Goal: Transaction & Acquisition: Purchase product/service

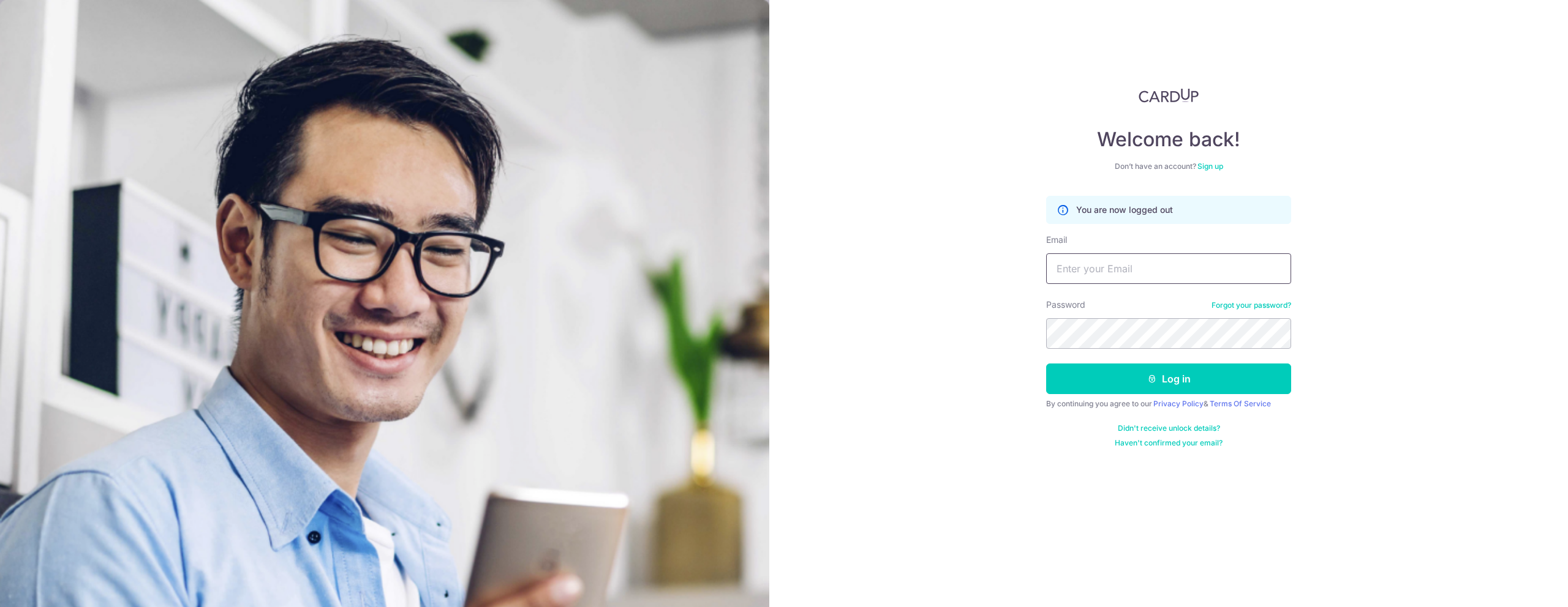
drag, startPoint x: 1185, startPoint y: 269, endPoint x: 1179, endPoint y: 284, distance: 16.2
click at [1185, 269] on input "Email" at bounding box center [1168, 268] width 245 height 31
type input "joshua@vroom.com.sg"
click at [1155, 376] on icon "submit" at bounding box center [1152, 379] width 10 height 10
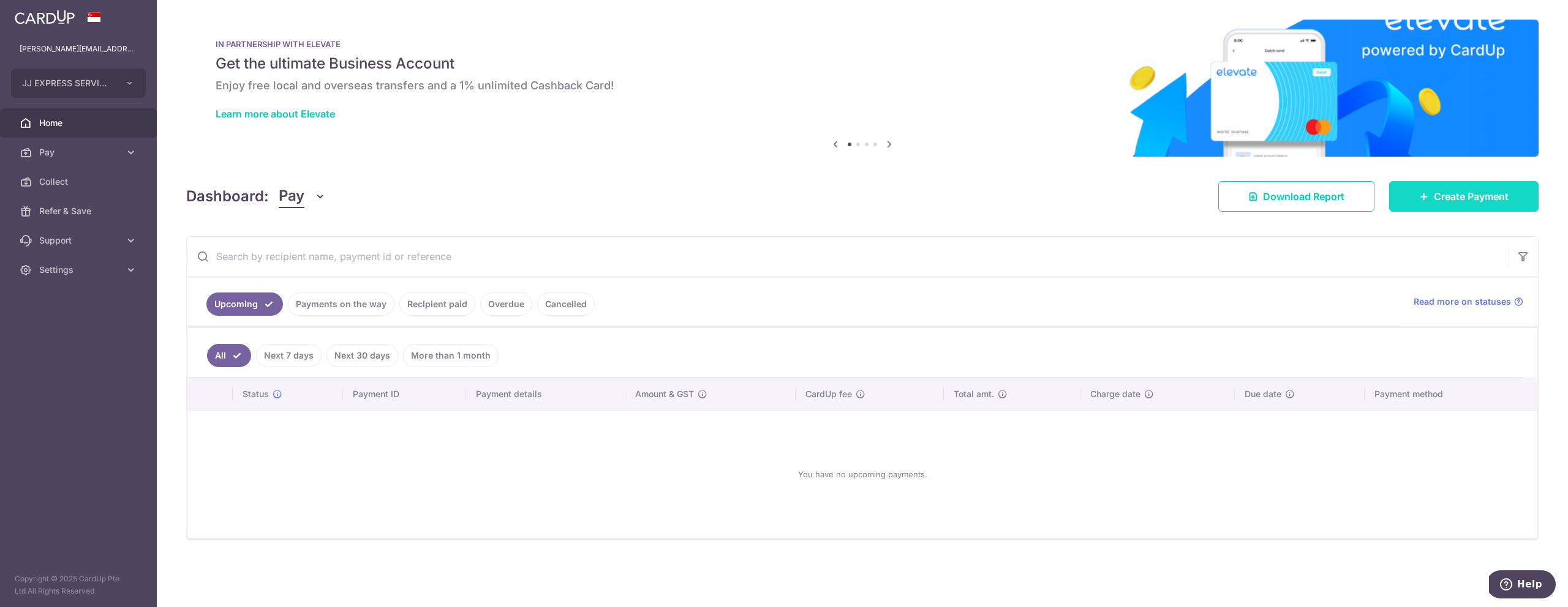
click at [1425, 208] on link "Create Payment" at bounding box center [1463, 196] width 149 height 31
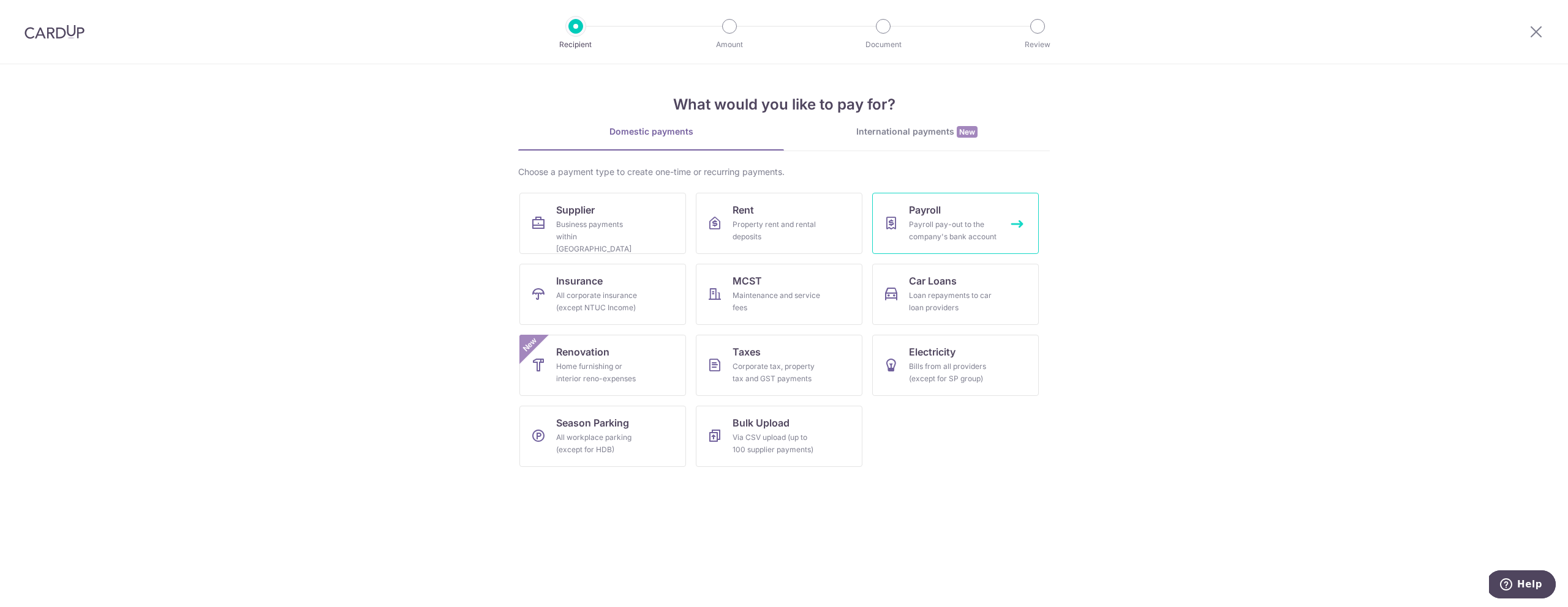
click at [992, 218] on div "Payroll pay-out to the company's bank account" at bounding box center [953, 231] width 89 height 24
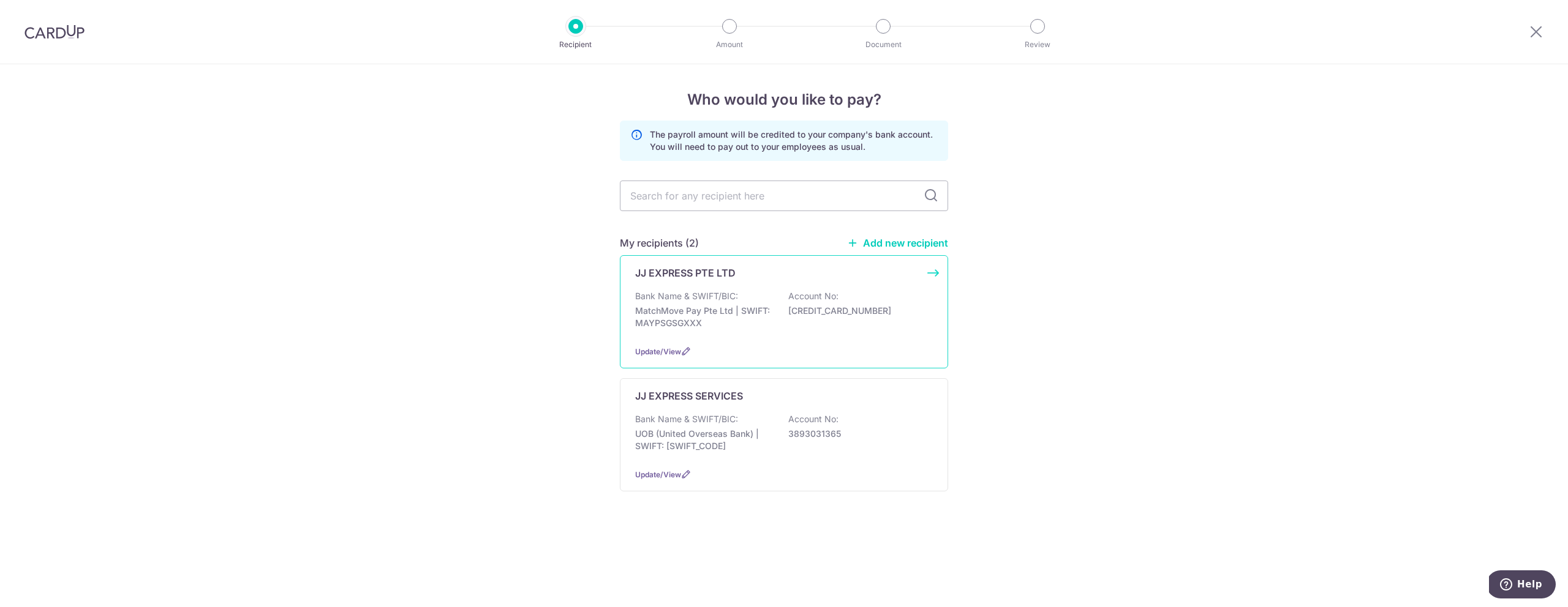
click at [758, 305] on p "MatchMove Pay Pte Ltd | SWIFT: MAYPSGSGXXX" at bounding box center [703, 317] width 137 height 24
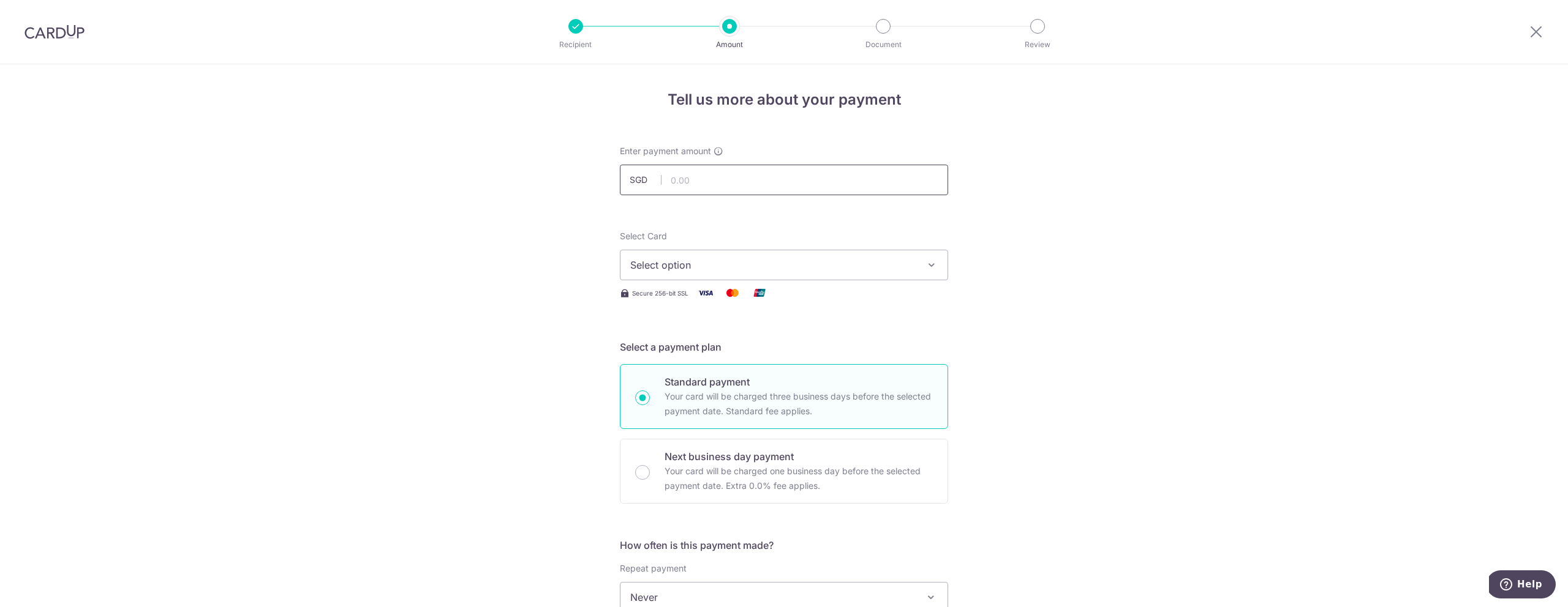
click at [720, 174] on input "text" at bounding box center [784, 180] width 328 height 31
type input "50,000.00"
click at [673, 263] on span "Select option" at bounding box center [773, 265] width 285 height 15
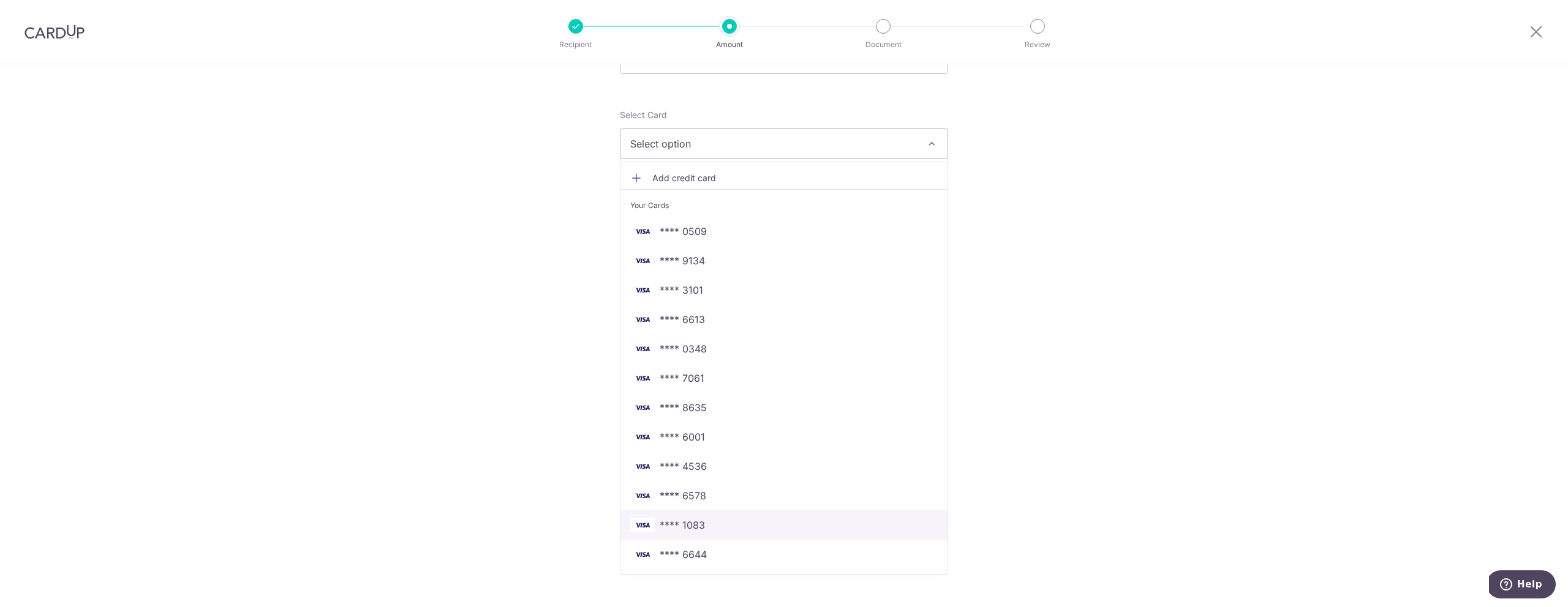
scroll to position [128, 0]
click at [678, 514] on span "**** 1083" at bounding box center [682, 519] width 46 height 15
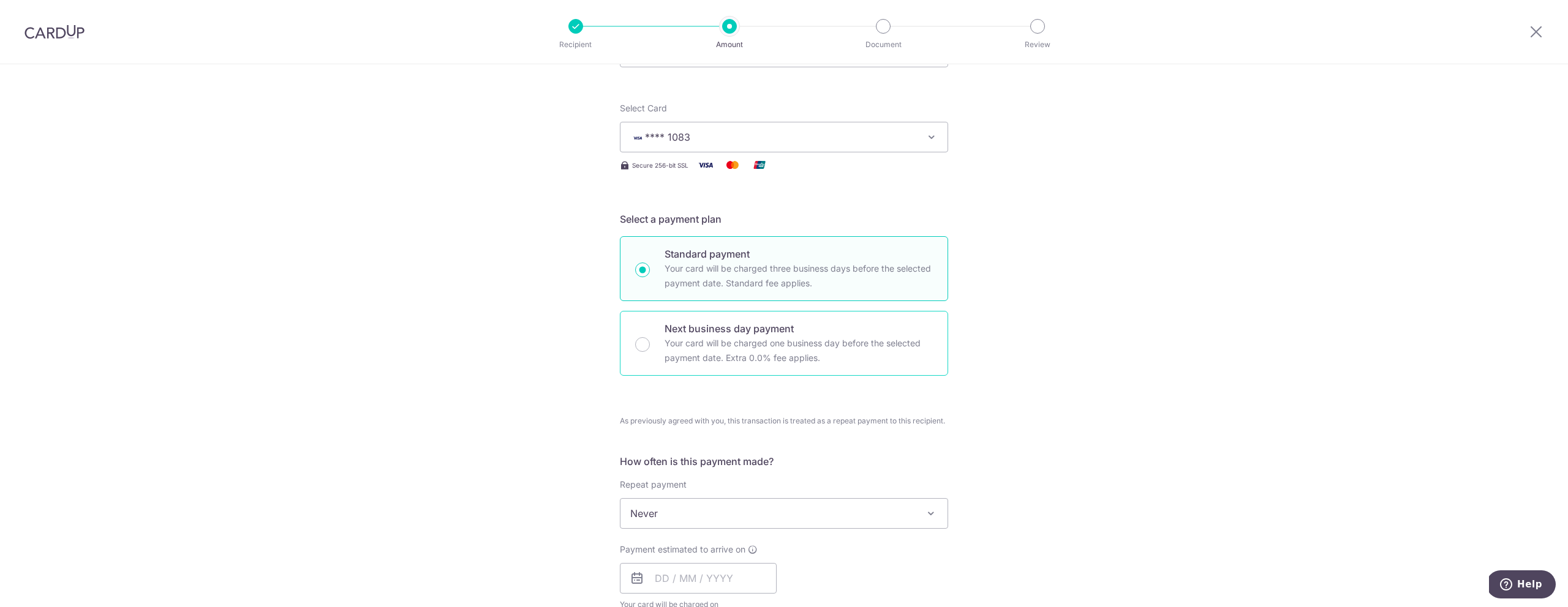
click at [703, 343] on p "Your card will be charged one business day before the selected payment date. Ex…" at bounding box center [799, 350] width 268 height 29
click at [650, 343] on input "Next business day payment Your card will be charged one business day before the…" at bounding box center [643, 345] width 15 height 15
radio input "false"
radio input "true"
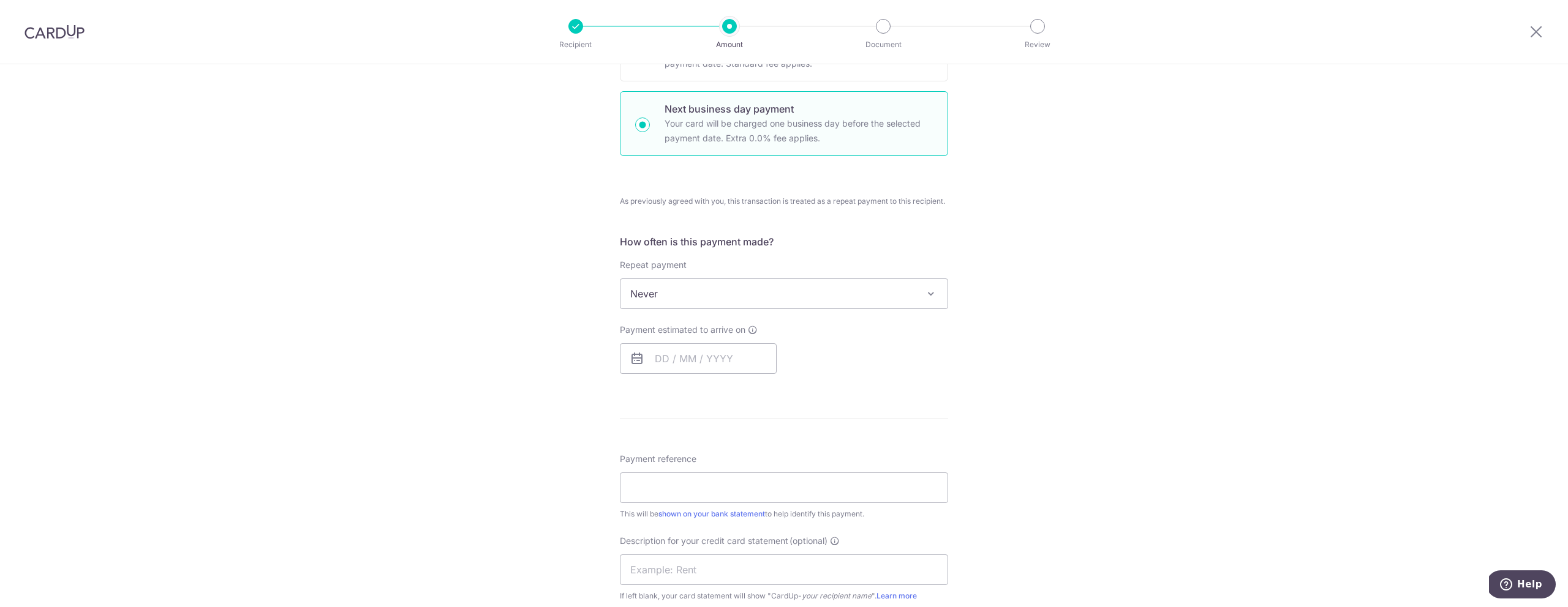
scroll to position [350, 0]
click at [673, 354] on input "text" at bounding box center [698, 356] width 157 height 31
click at [698, 495] on link "16" at bounding box center [694, 492] width 20 height 20
type input "16/09/2025"
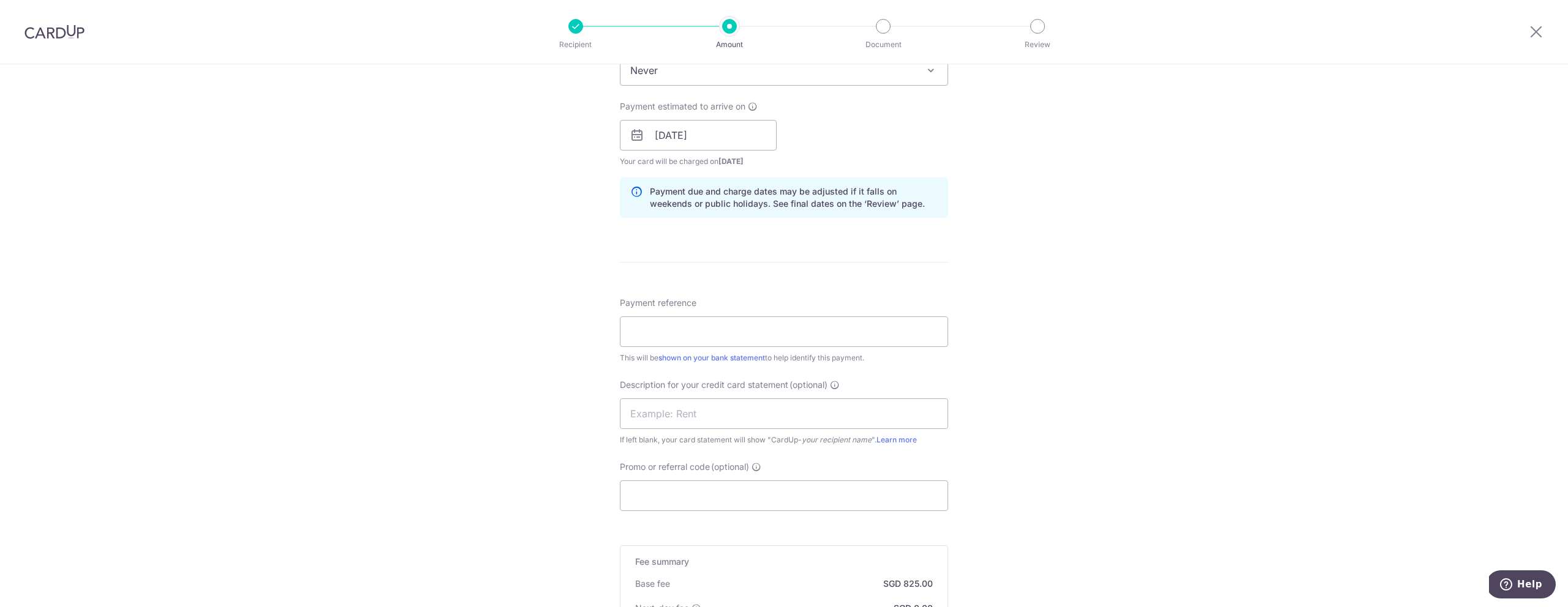
scroll to position [578, 0]
click at [701, 133] on input "16/09/2025" at bounding box center [698, 128] width 157 height 31
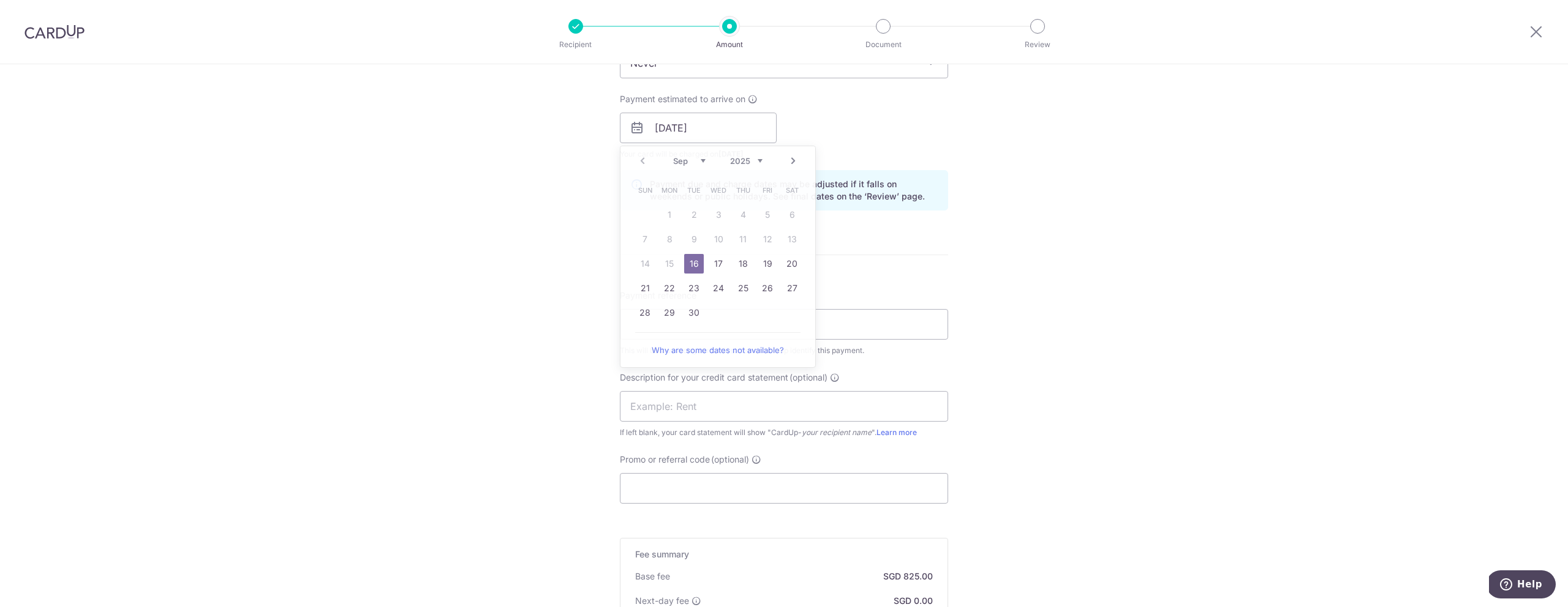
click at [490, 193] on div "Tell us more about your payment Enter payment amount SGD 50,000.00 50000.00 Sel…" at bounding box center [784, 150] width 1568 height 1330
click at [682, 338] on input "Payment reference" at bounding box center [784, 324] width 328 height 31
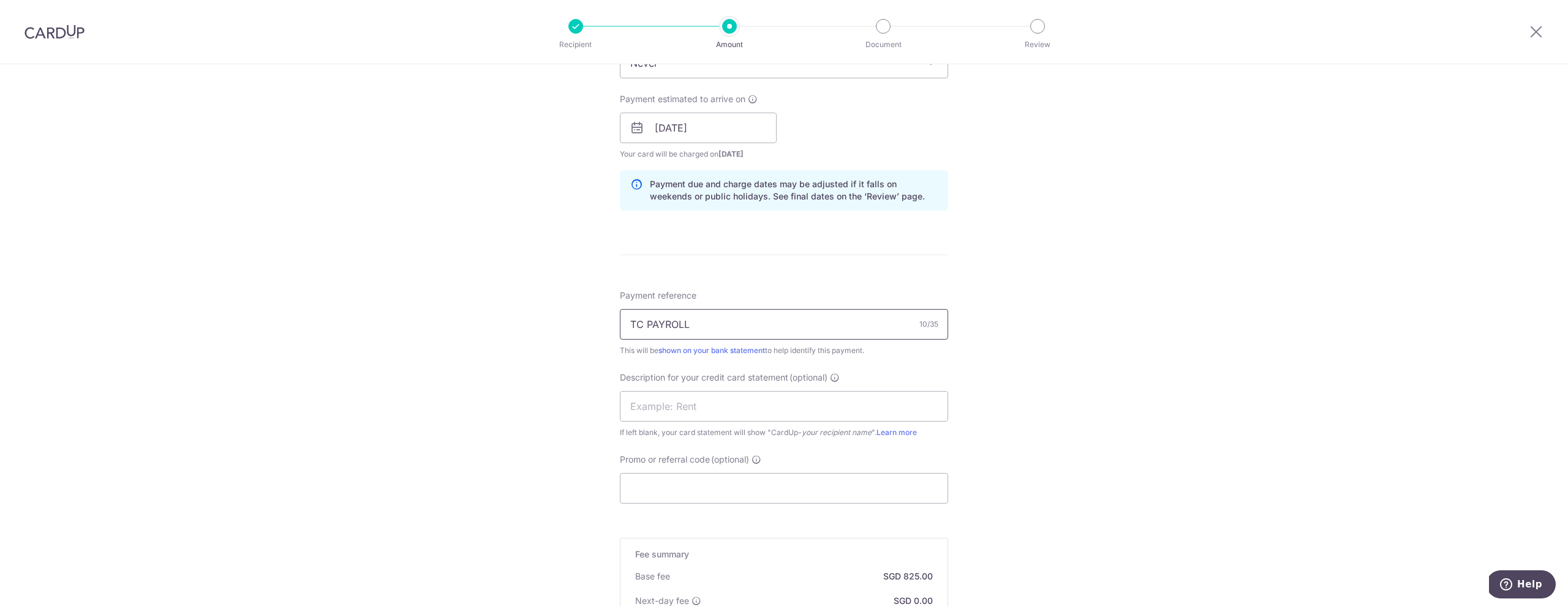
click at [700, 323] on input "TC PAYROLL" at bounding box center [784, 324] width 328 height 31
drag, startPoint x: 660, startPoint y: 320, endPoint x: 539, endPoint y: 311, distance: 121.3
click at [539, 311] on div "Tell us more about your payment Enter payment amount SGD 50,000.00 50000.00 Sel…" at bounding box center [784, 150] width 1568 height 1330
drag, startPoint x: 710, startPoint y: 326, endPoint x: 606, endPoint y: 320, distance: 104.2
click at [606, 320] on div "Tell us more about your payment Enter payment amount SGD 50,000.00 50000.00 Sel…" at bounding box center [784, 150] width 1568 height 1330
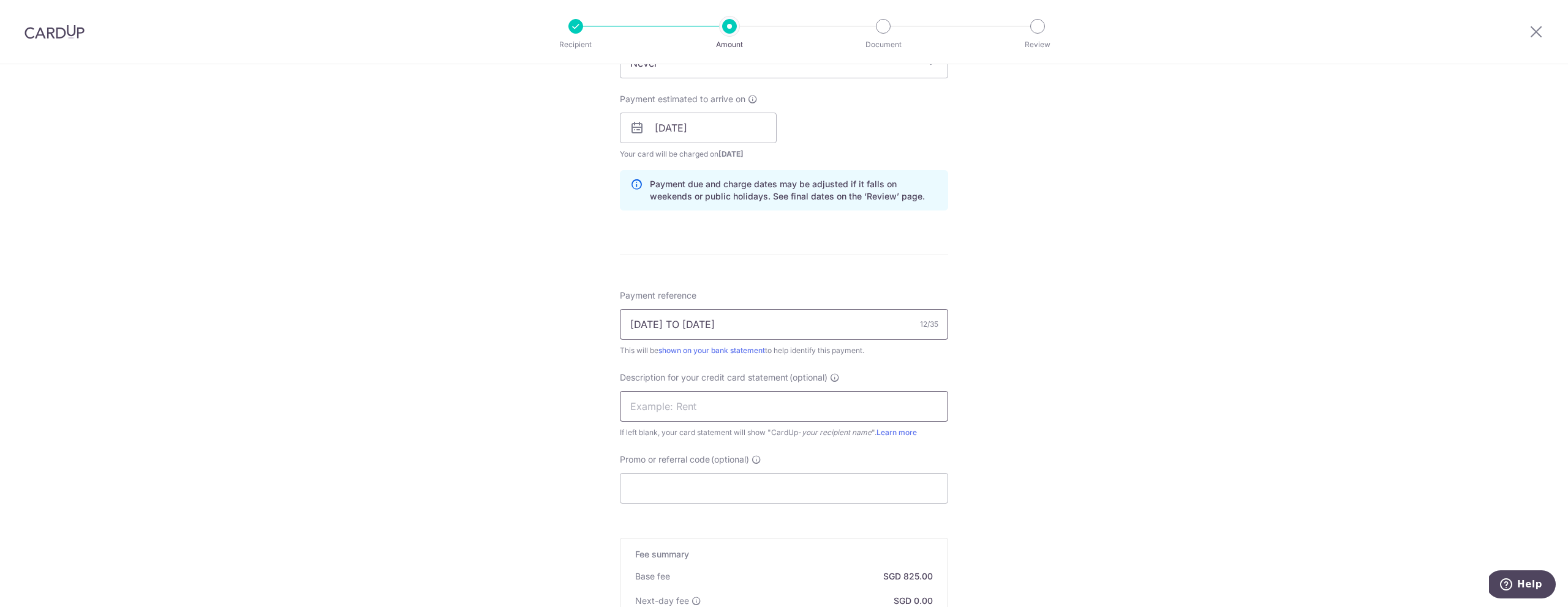
type input "15 TO 21 SEP"
click at [726, 404] on input "text" at bounding box center [784, 406] width 328 height 31
paste input "15 TO 21 SEP"
type input "15 TO 21 SEP"
click at [655, 484] on input "Promo or referral code (optional)" at bounding box center [784, 488] width 328 height 31
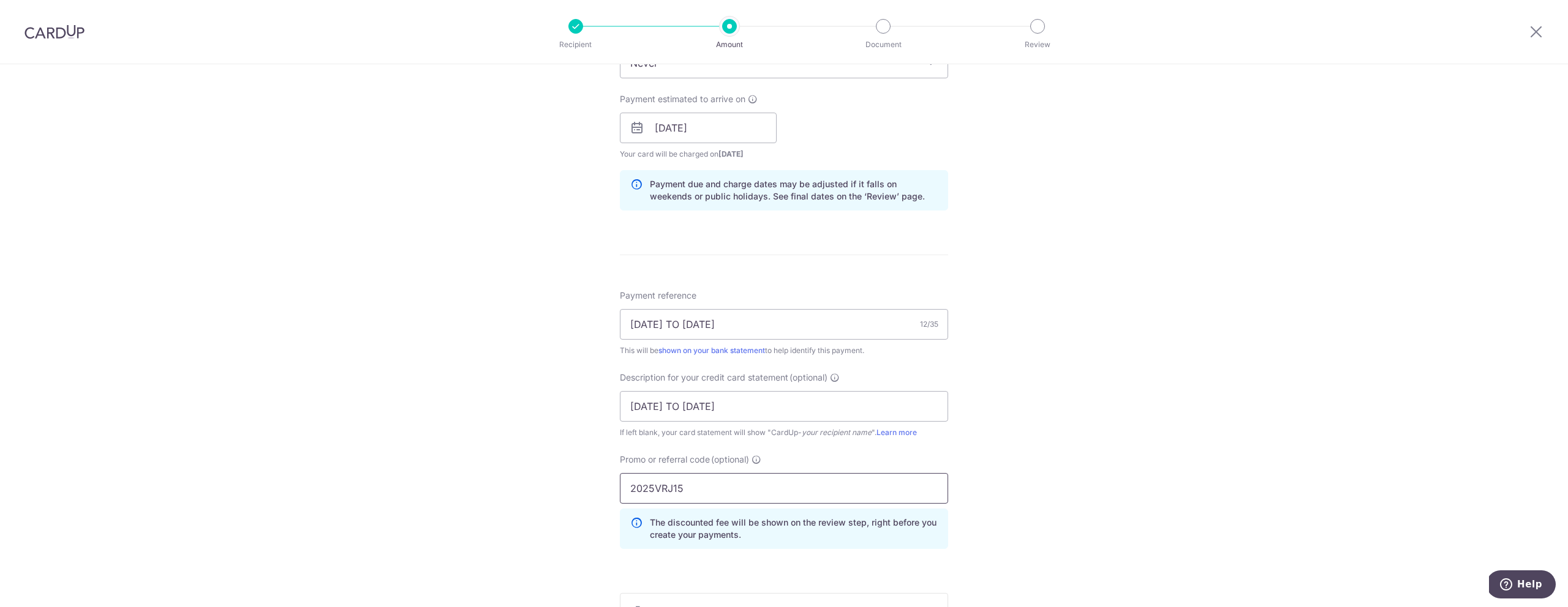
type input "2025VRJ15"
click button "Add Card" at bounding box center [0, 0] width 0 height 0
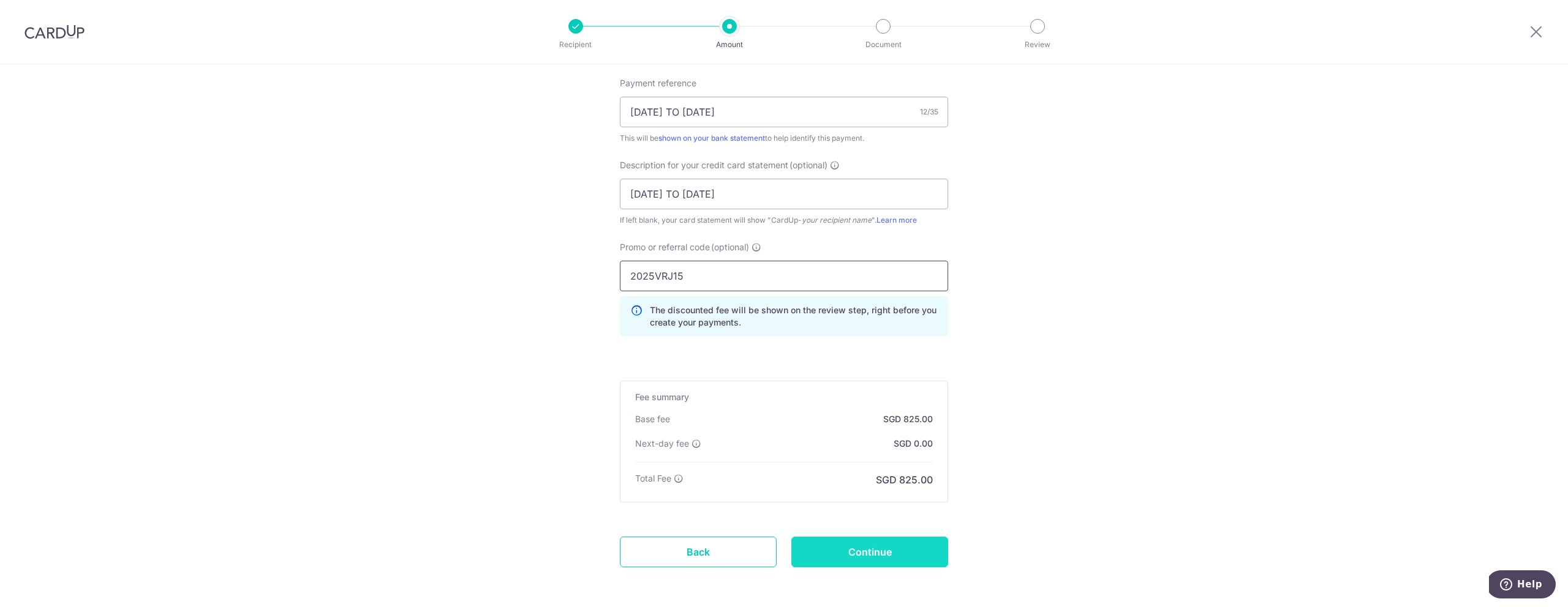
scroll to position [799, 0]
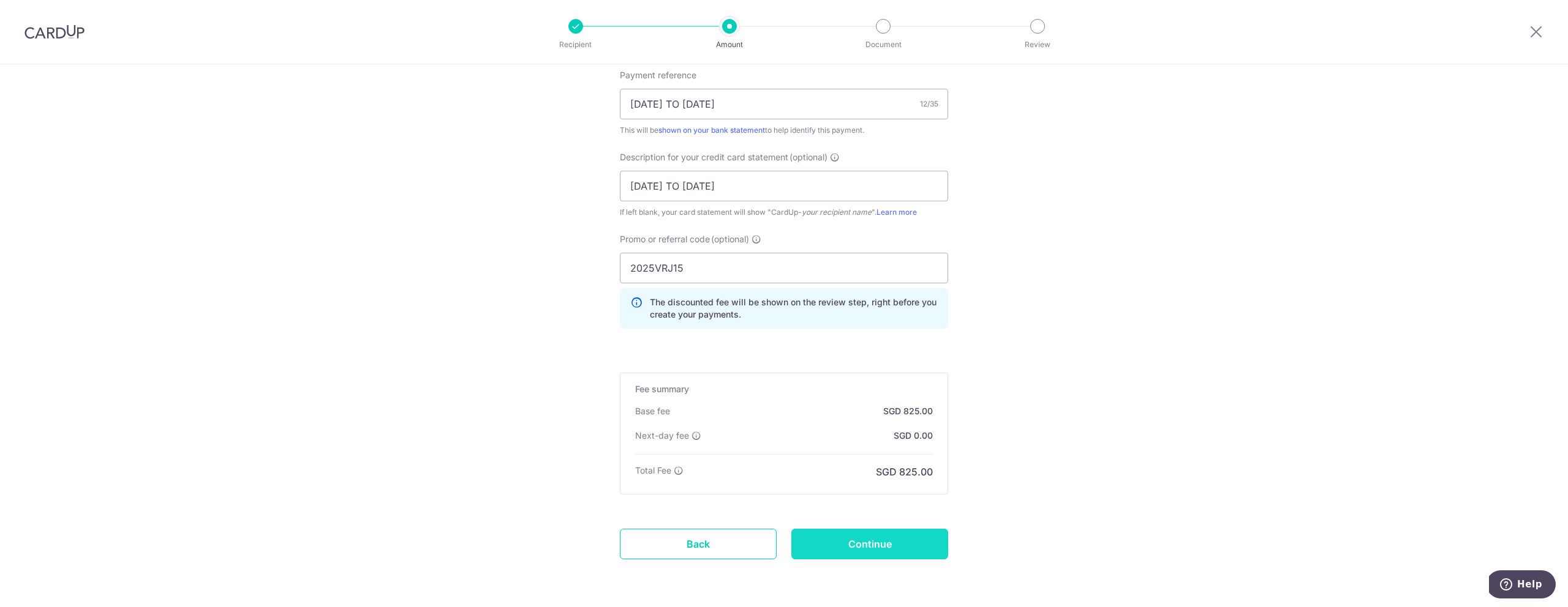
click at [875, 548] on input "Continue" at bounding box center [869, 544] width 157 height 31
type input "Create Schedule"
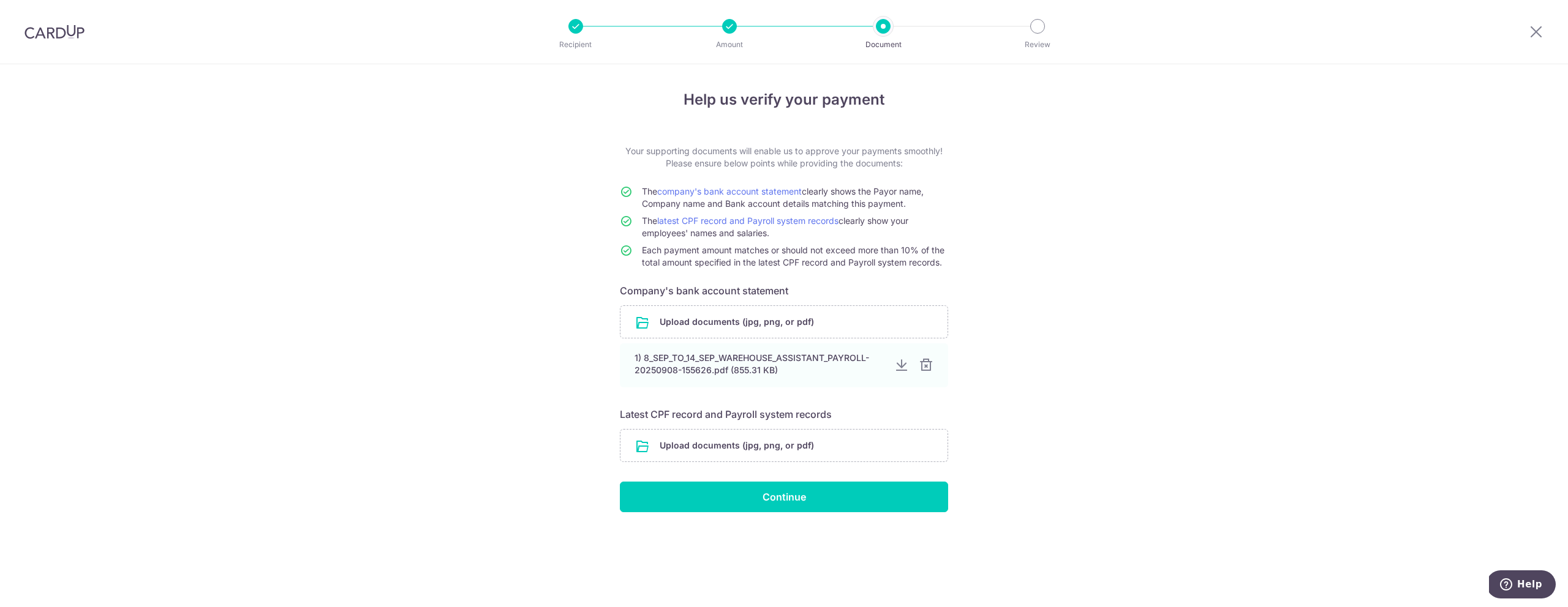
click at [927, 365] on div at bounding box center [926, 365] width 15 height 15
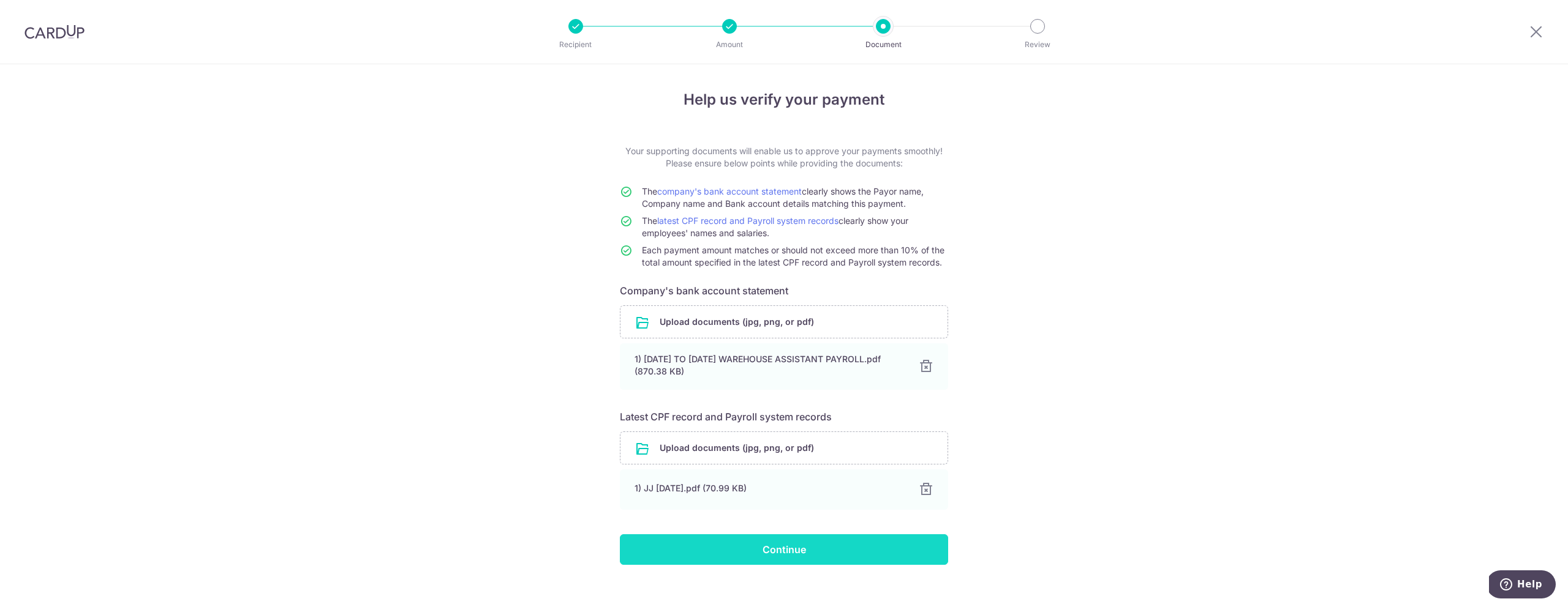
click at [790, 542] on input "Continue" at bounding box center [784, 549] width 328 height 31
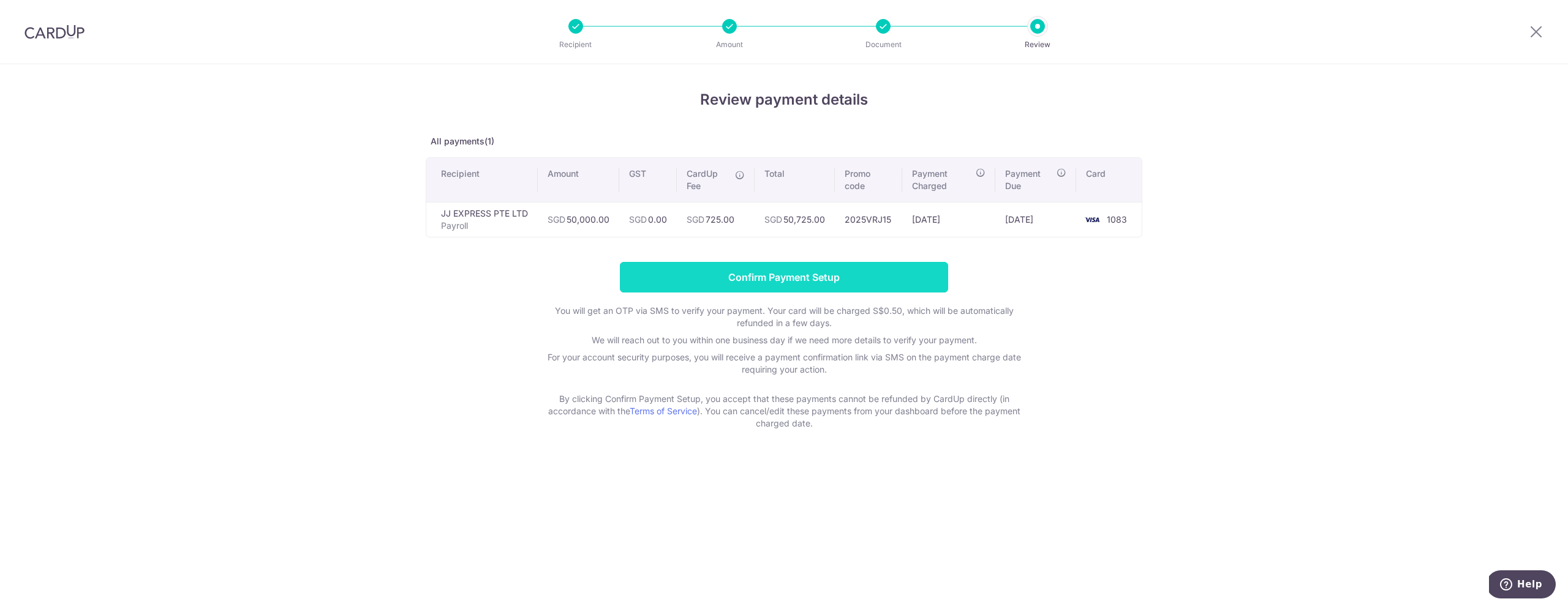
click at [812, 275] on input "Confirm Payment Setup" at bounding box center [784, 277] width 328 height 31
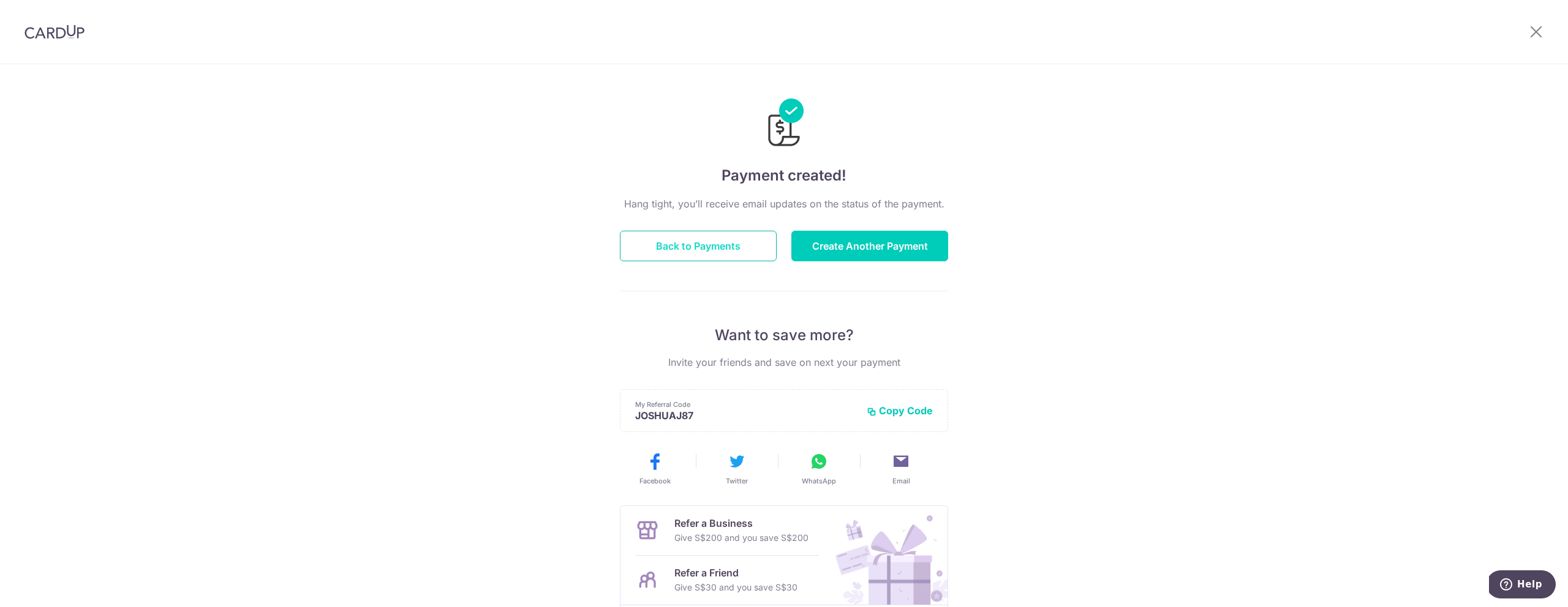
click at [704, 246] on button "Back to Payments" at bounding box center [698, 246] width 157 height 31
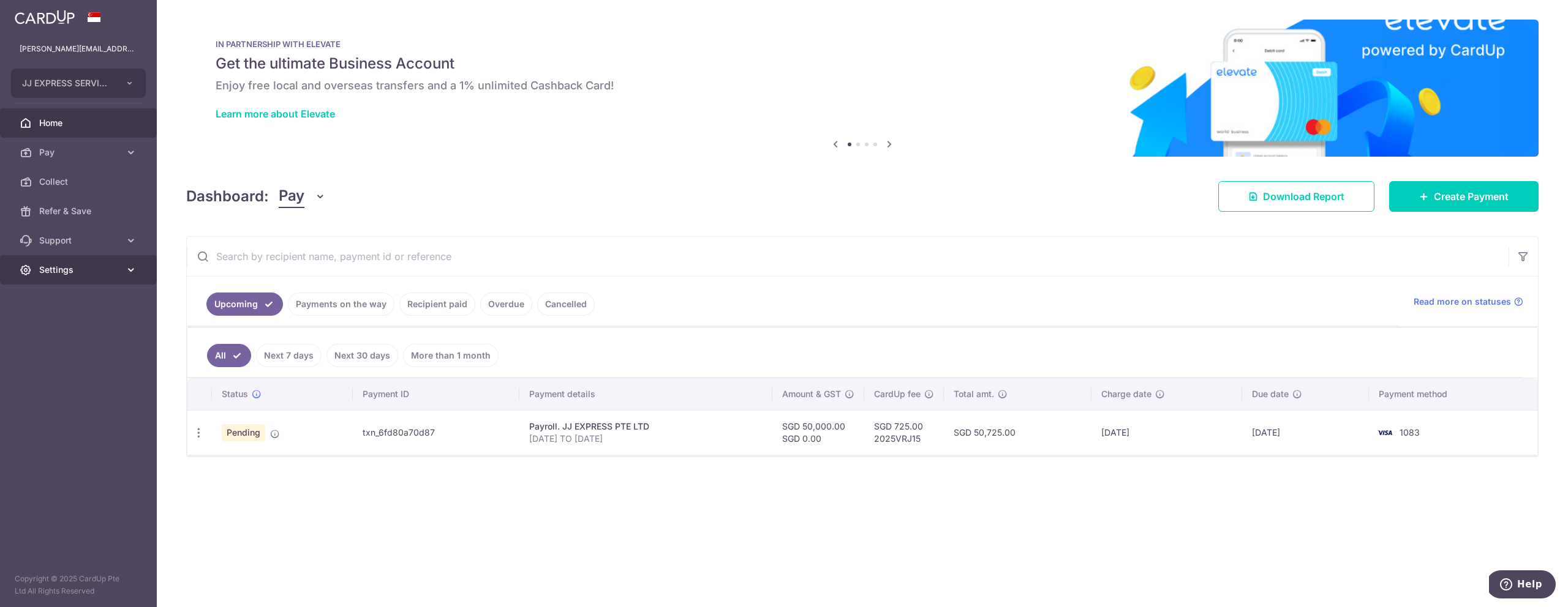
click at [102, 271] on span "Settings" at bounding box center [80, 270] width 81 height 12
click at [80, 324] on span "Logout" at bounding box center [80, 329] width 81 height 12
